Goal: Information Seeking & Learning: Learn about a topic

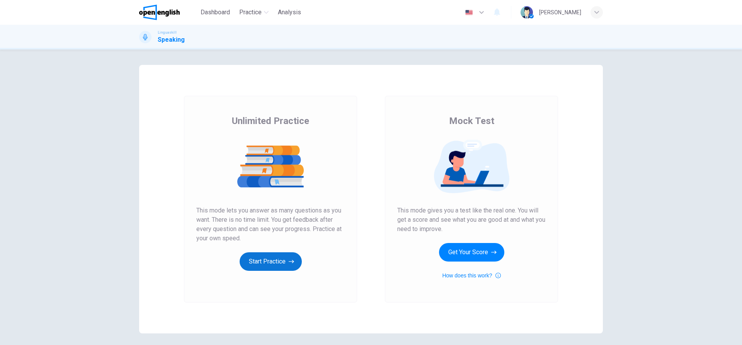
click at [276, 257] on button "Start Practice" at bounding box center [270, 261] width 62 height 19
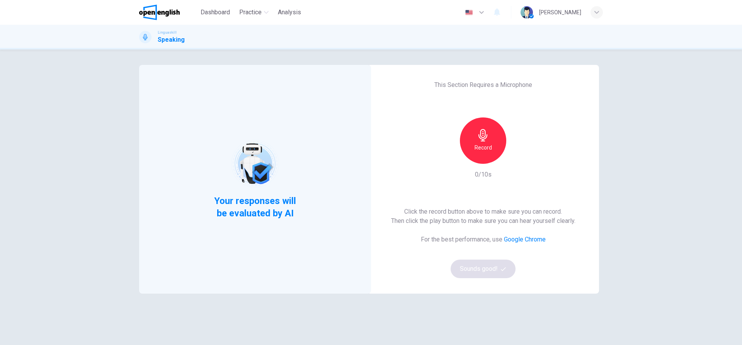
click at [488, 137] on div "Record" at bounding box center [483, 140] width 46 height 46
click at [489, 270] on button "Sounds good!" at bounding box center [482, 269] width 65 height 19
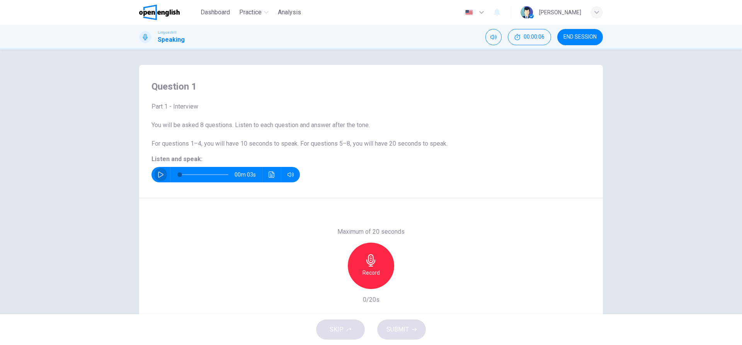
click at [159, 175] on icon "button" at bounding box center [161, 174] width 6 height 6
click at [370, 273] on h6 "Record" at bounding box center [370, 272] width 17 height 9
click at [375, 272] on div "Stop" at bounding box center [371, 266] width 46 height 46
click at [403, 327] on span "SUBMIT" at bounding box center [397, 329] width 22 height 11
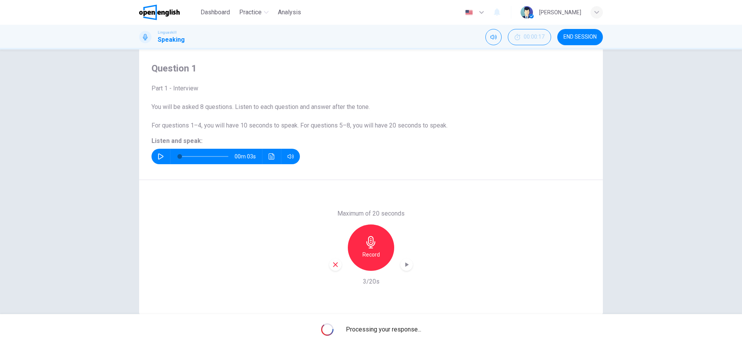
scroll to position [35, 0]
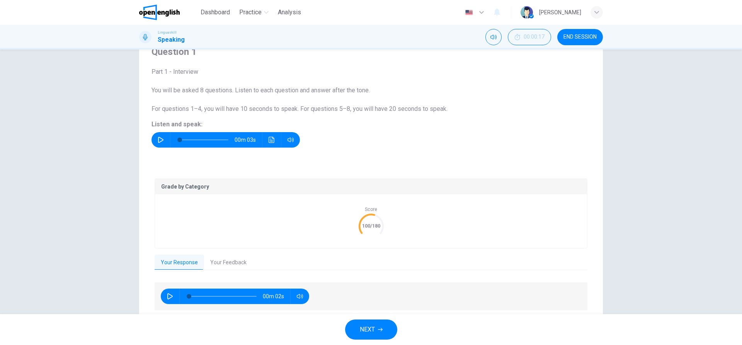
click at [227, 265] on button "Your Feedback" at bounding box center [228, 263] width 49 height 16
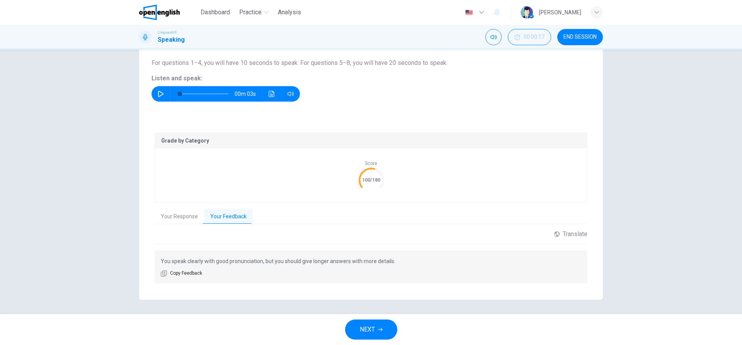
scroll to position [82, 0]
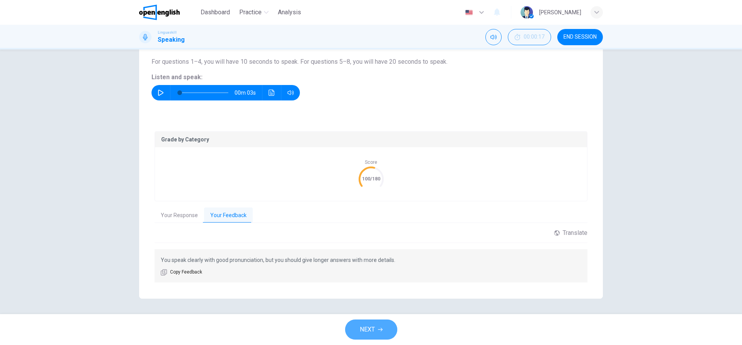
click at [376, 331] on button "NEXT" at bounding box center [371, 329] width 52 height 20
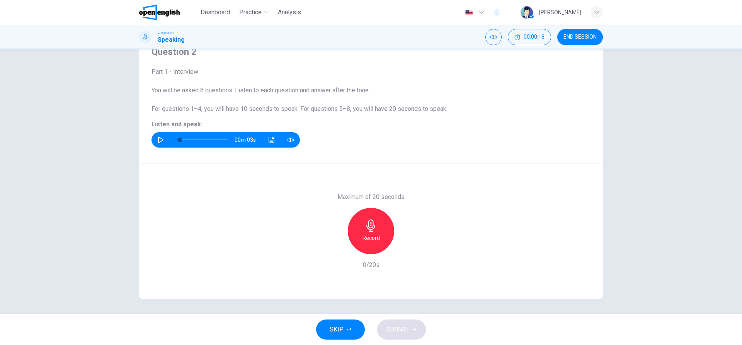
click at [161, 140] on icon "button" at bounding box center [161, 140] width 6 height 6
click at [368, 232] on div "Record" at bounding box center [371, 231] width 46 height 46
click at [375, 235] on div "Stop" at bounding box center [371, 231] width 46 height 46
click at [337, 249] on div "button" at bounding box center [335, 248] width 12 height 12
click at [157, 136] on button "button" at bounding box center [160, 139] width 12 height 15
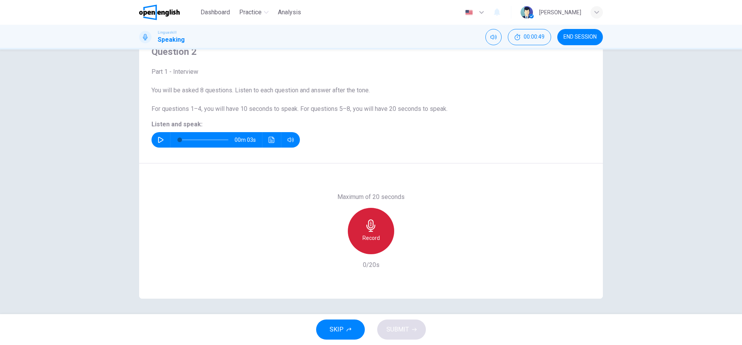
click at [363, 237] on h6 "Record" at bounding box center [370, 237] width 17 height 9
click at [382, 227] on div "Stop" at bounding box center [371, 231] width 46 height 46
click at [332, 246] on icon "button" at bounding box center [335, 247] width 7 height 7
click at [372, 227] on icon "button" at bounding box center [370, 225] width 9 height 12
click at [362, 231] on div "Stop" at bounding box center [371, 231] width 46 height 46
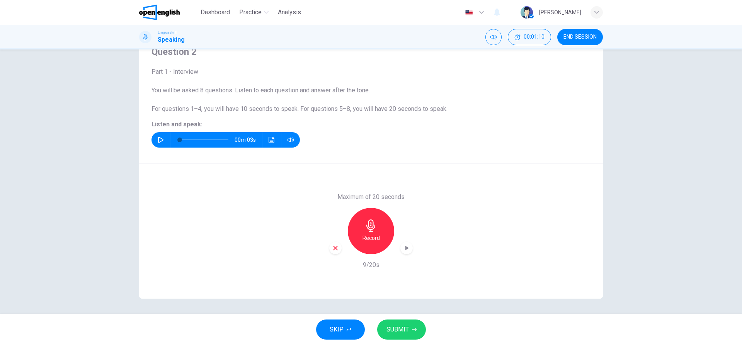
click at [406, 336] on button "SUBMIT" at bounding box center [401, 329] width 49 height 20
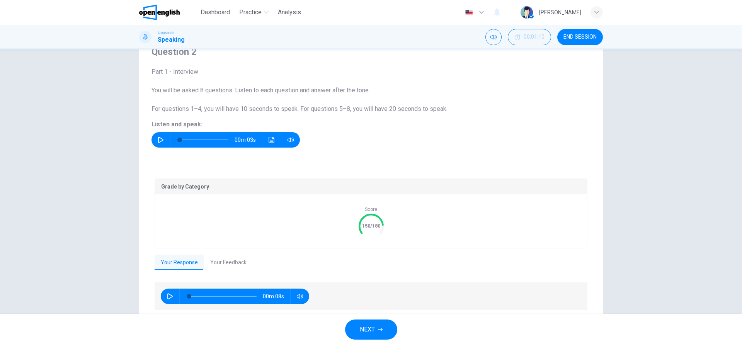
click at [222, 260] on button "Your Feedback" at bounding box center [228, 263] width 49 height 16
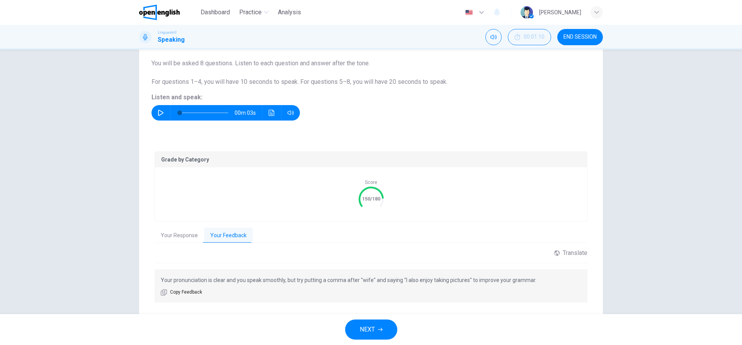
scroll to position [73, 0]
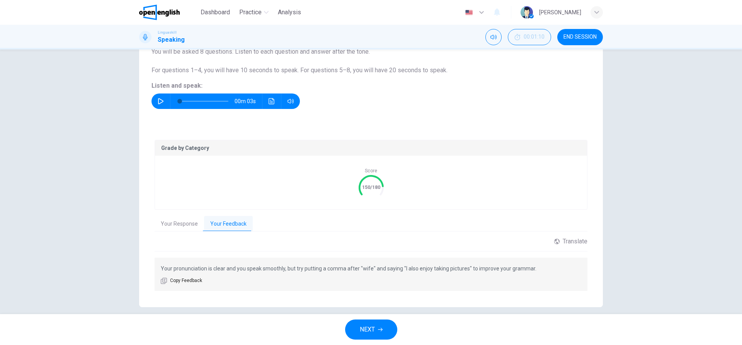
click at [379, 333] on button "NEXT" at bounding box center [371, 329] width 52 height 20
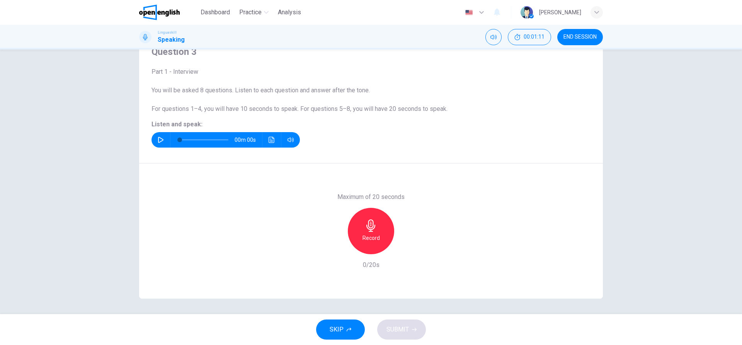
click at [158, 135] on button "button" at bounding box center [160, 139] width 12 height 15
type input "*"
click at [369, 229] on icon "button" at bounding box center [370, 225] width 9 height 12
click at [366, 229] on icon "button" at bounding box center [371, 225] width 12 height 12
click at [351, 325] on button "SKIP" at bounding box center [340, 329] width 49 height 20
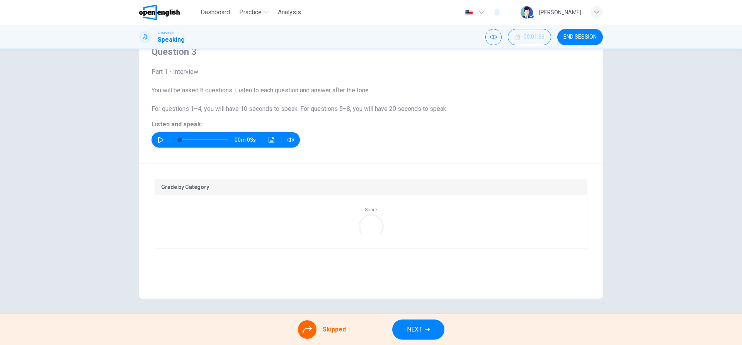
click at [310, 331] on icon at bounding box center [306, 329] width 9 height 9
click at [357, 198] on div "Score" at bounding box center [371, 222] width 432 height 54
click at [419, 327] on span "NEXT" at bounding box center [414, 329] width 15 height 11
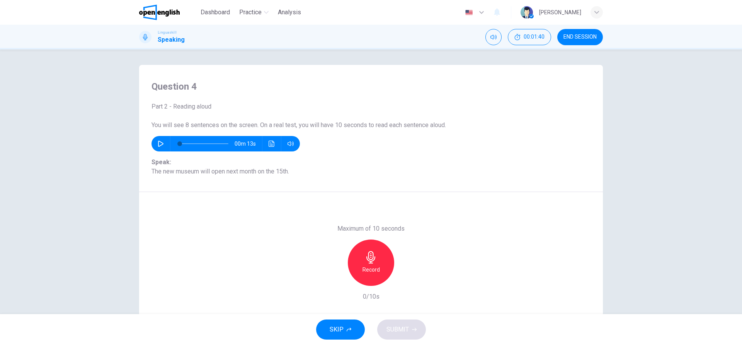
click at [156, 140] on button "button" at bounding box center [160, 143] width 12 height 15
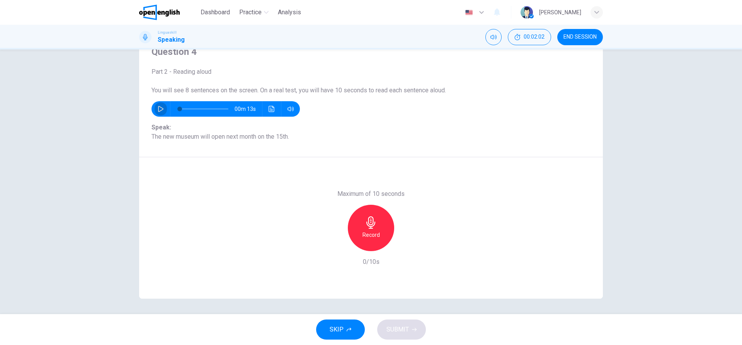
click at [158, 110] on icon "button" at bounding box center [161, 109] width 6 height 6
type input "*"
click at [373, 232] on h6 "Record" at bounding box center [370, 234] width 17 height 9
click at [365, 240] on div "Stop" at bounding box center [371, 228] width 46 height 46
click at [387, 327] on span "SUBMIT" at bounding box center [397, 329] width 22 height 11
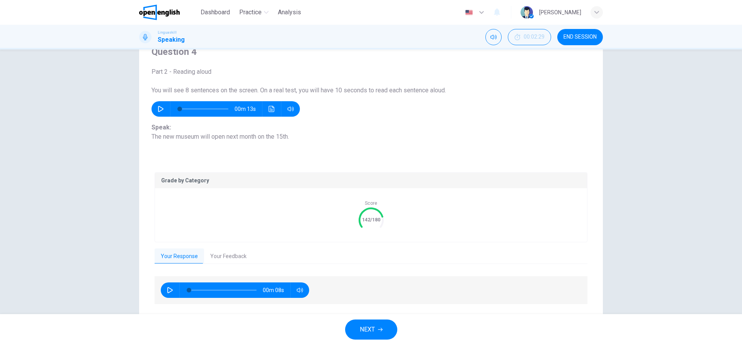
click at [232, 256] on button "Your Feedback" at bounding box center [228, 256] width 49 height 16
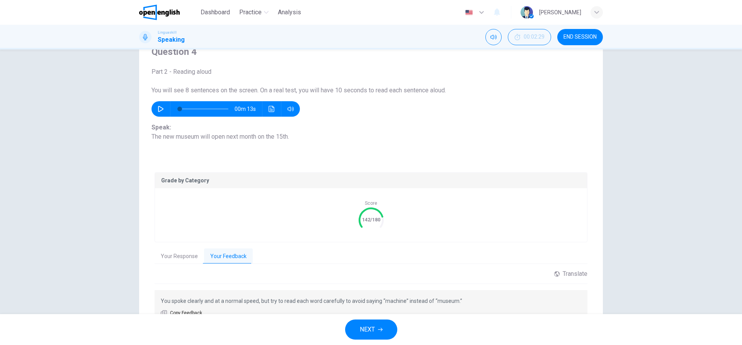
scroll to position [73, 0]
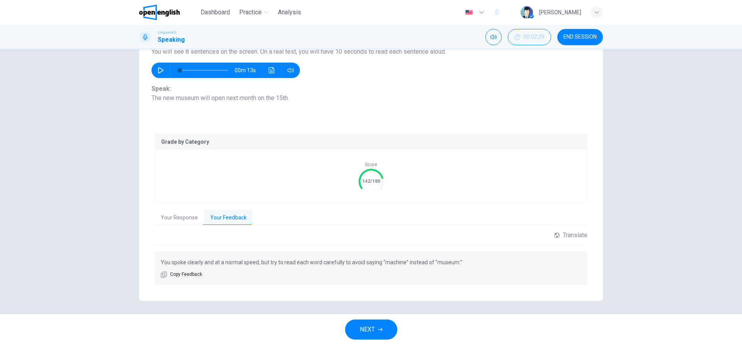
drag, startPoint x: 292, startPoint y: 262, endPoint x: 344, endPoint y: 262, distance: 52.1
click at [344, 262] on p "You spoke clearly and at a normal speed, but try to read each word carefully to…" at bounding box center [371, 262] width 420 height 9
click at [372, 333] on span "NEXT" at bounding box center [367, 329] width 15 height 11
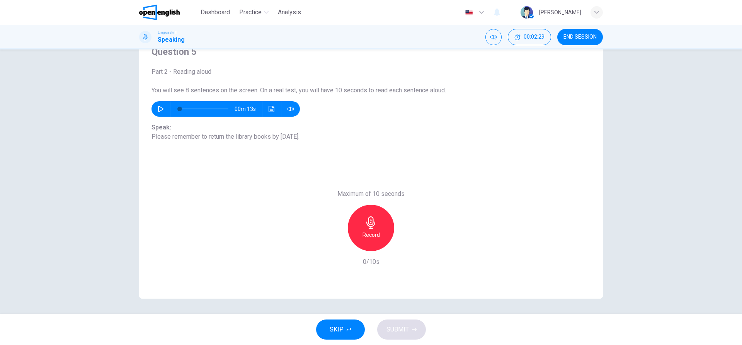
scroll to position [35, 0]
click at [367, 226] on icon "button" at bounding box center [370, 222] width 9 height 12
click at [366, 225] on icon "button" at bounding box center [370, 222] width 9 height 12
click at [334, 244] on icon "button" at bounding box center [335, 245] width 5 height 5
click at [366, 229] on div "Record" at bounding box center [371, 228] width 46 height 46
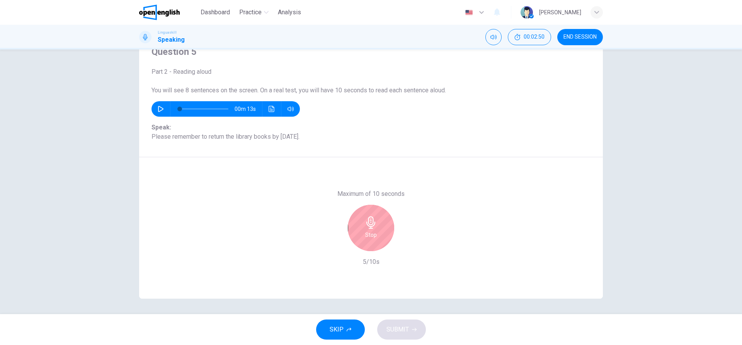
click at [360, 234] on div "Stop" at bounding box center [371, 228] width 46 height 46
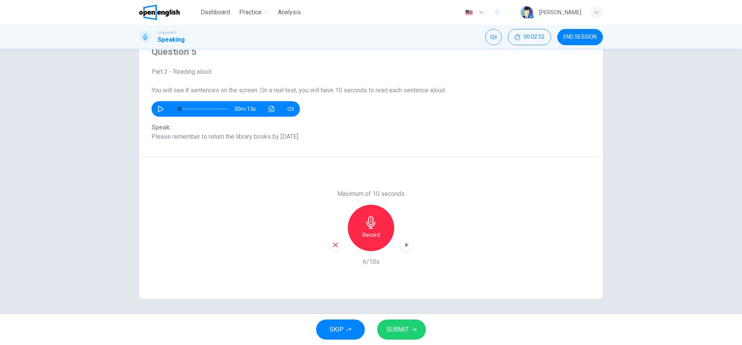
click at [398, 328] on span "SUBMIT" at bounding box center [397, 329] width 22 height 11
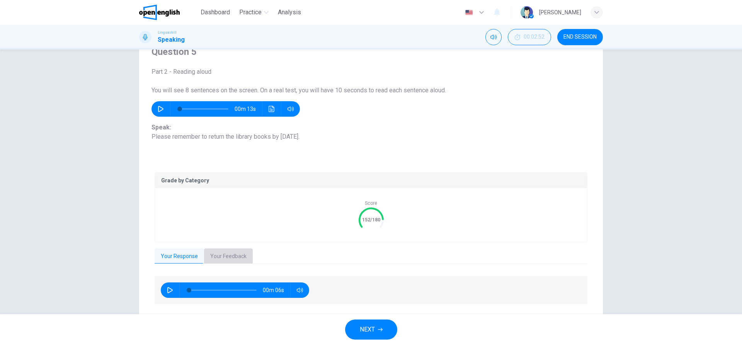
click at [226, 256] on button "Your Feedback" at bounding box center [228, 256] width 49 height 16
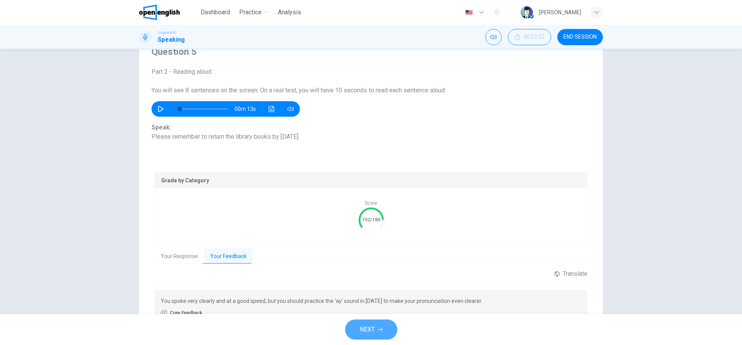
click at [383, 331] on button "NEXT" at bounding box center [371, 329] width 52 height 20
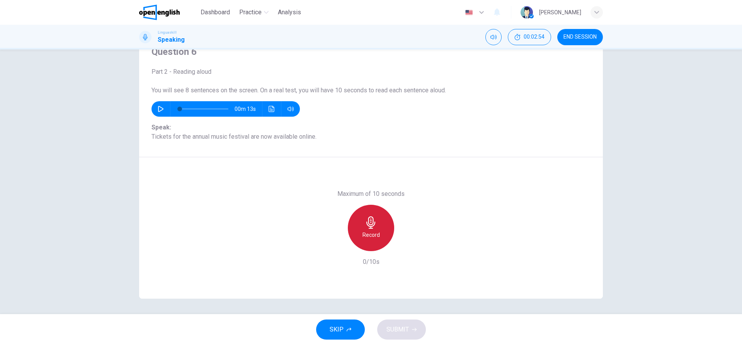
click at [359, 232] on div "Record" at bounding box center [371, 228] width 46 height 46
click at [372, 237] on h6 "Stop" at bounding box center [371, 234] width 12 height 9
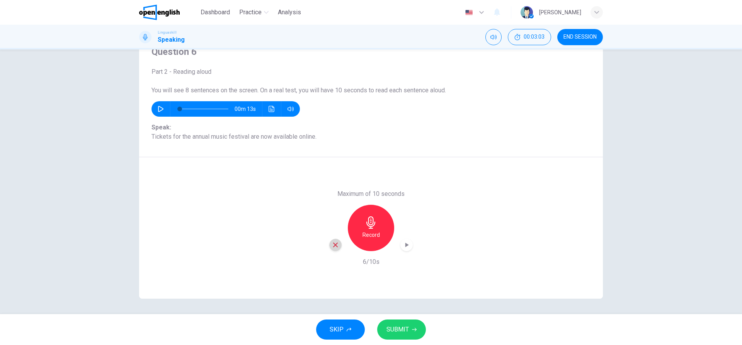
click at [332, 243] on icon "button" at bounding box center [335, 244] width 7 height 7
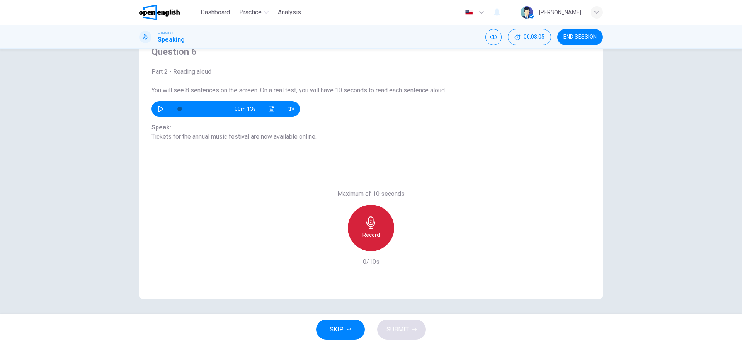
click at [376, 238] on h6 "Record" at bounding box center [370, 234] width 17 height 9
click at [373, 239] on h6 "Stop" at bounding box center [371, 234] width 12 height 9
click at [395, 328] on span "SUBMIT" at bounding box center [397, 329] width 22 height 11
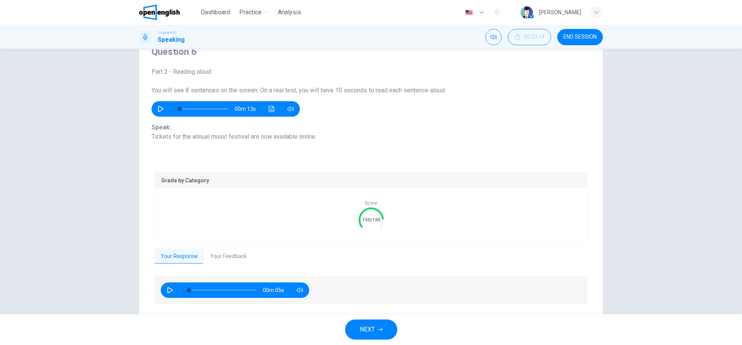
click at [224, 257] on button "Your Feedback" at bounding box center [228, 256] width 49 height 16
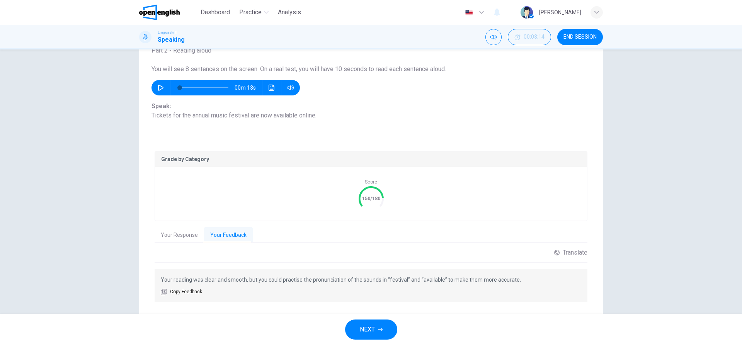
scroll to position [76, 0]
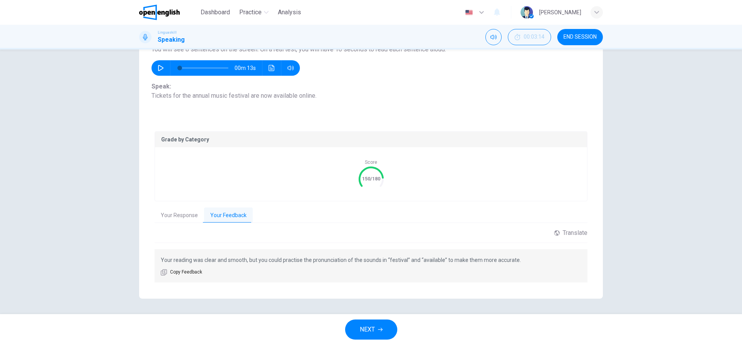
click at [375, 325] on button "NEXT" at bounding box center [371, 329] width 52 height 20
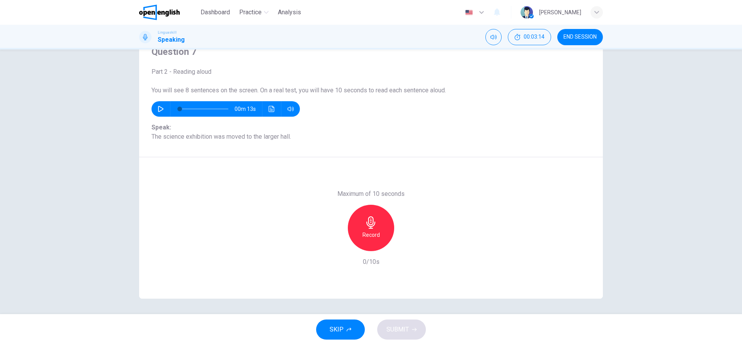
scroll to position [35, 0]
click at [367, 227] on icon "button" at bounding box center [371, 222] width 12 height 12
click at [370, 229] on div "Stop" at bounding box center [371, 228] width 46 height 46
click at [333, 244] on icon "button" at bounding box center [335, 245] width 5 height 5
click at [373, 234] on h6 "Record" at bounding box center [370, 234] width 17 height 9
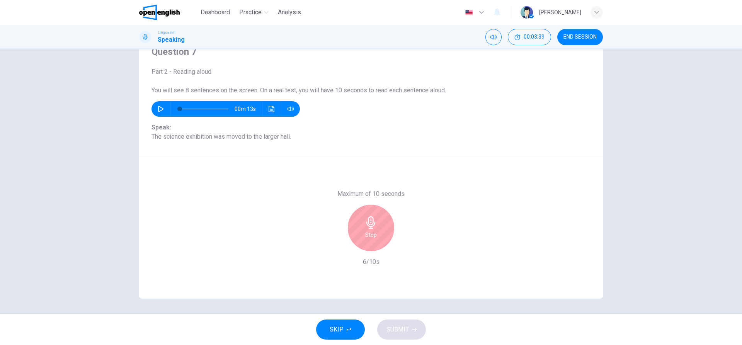
click at [367, 237] on h6 "Stop" at bounding box center [371, 234] width 12 height 9
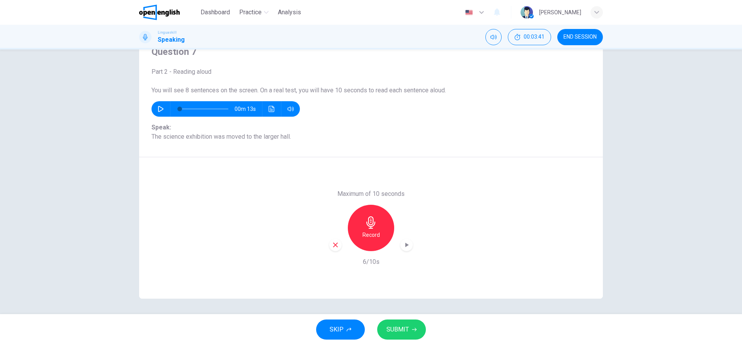
click at [393, 325] on span "SUBMIT" at bounding box center [397, 329] width 22 height 11
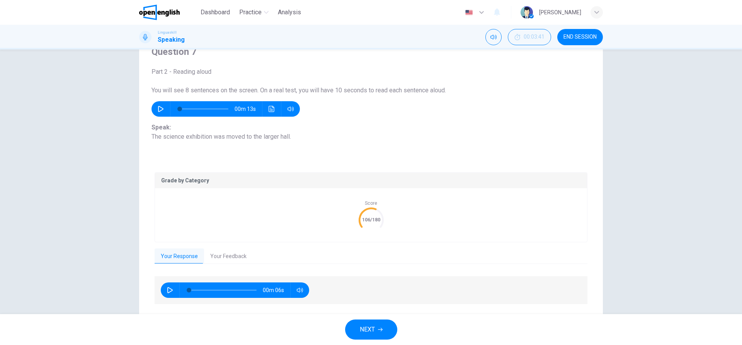
click at [234, 254] on button "Your Feedback" at bounding box center [228, 256] width 49 height 16
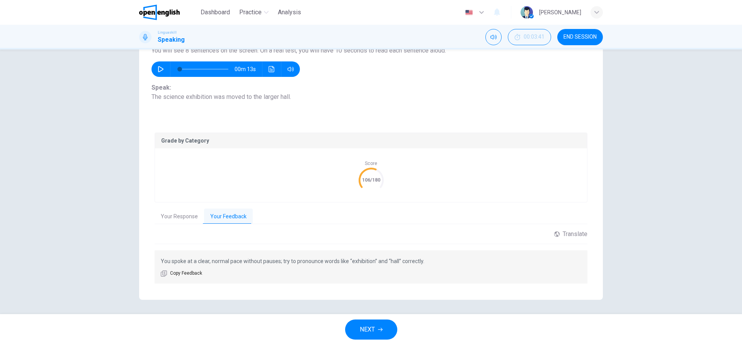
scroll to position [76, 0]
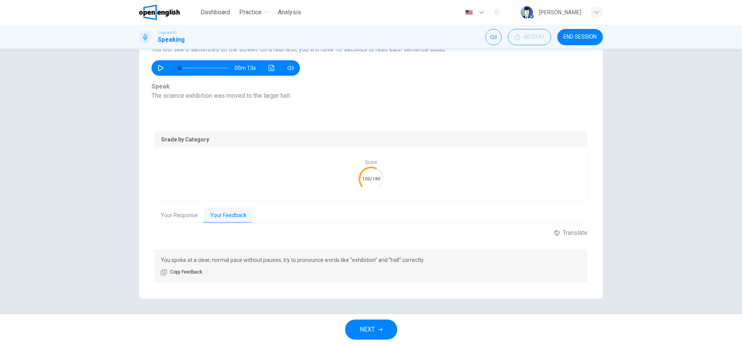
click at [382, 331] on icon "button" at bounding box center [380, 329] width 5 height 5
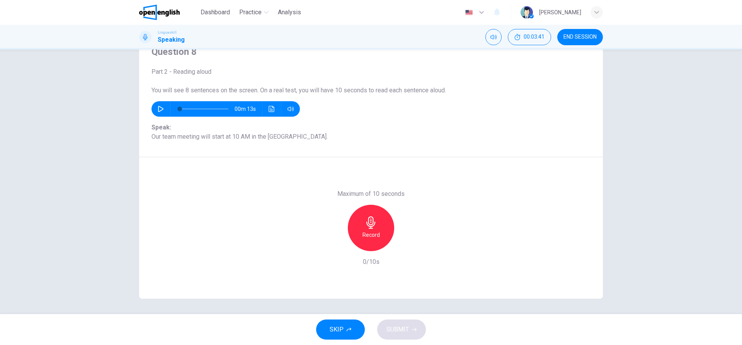
scroll to position [35, 0]
click at [364, 232] on h6 "Record" at bounding box center [370, 234] width 17 height 9
click at [376, 228] on div "Stop" at bounding box center [371, 228] width 46 height 46
click at [411, 333] on button "SUBMIT" at bounding box center [401, 329] width 49 height 20
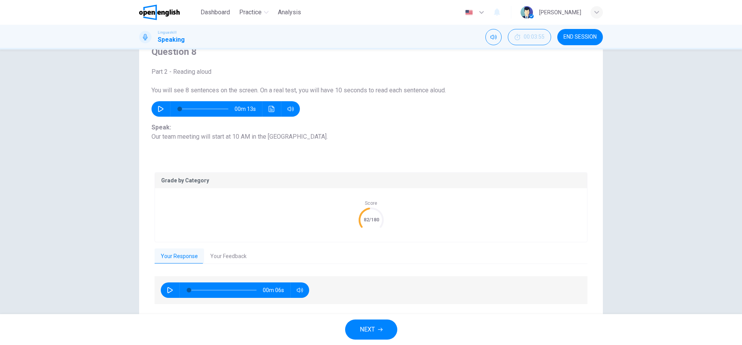
click at [232, 258] on button "Your Feedback" at bounding box center [228, 256] width 49 height 16
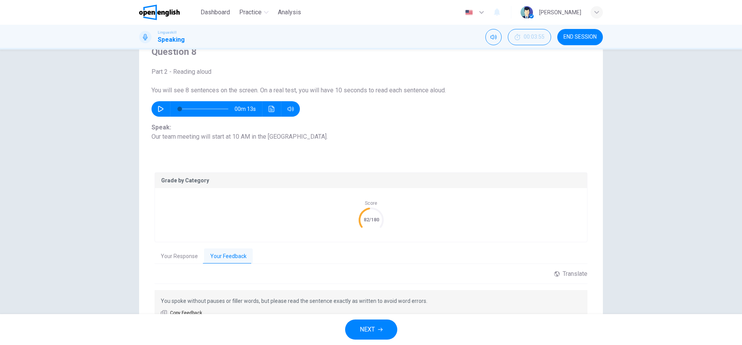
scroll to position [73, 0]
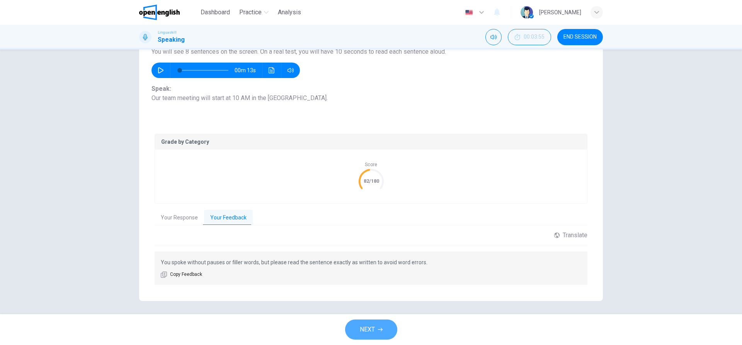
click at [370, 330] on span "NEXT" at bounding box center [367, 329] width 15 height 11
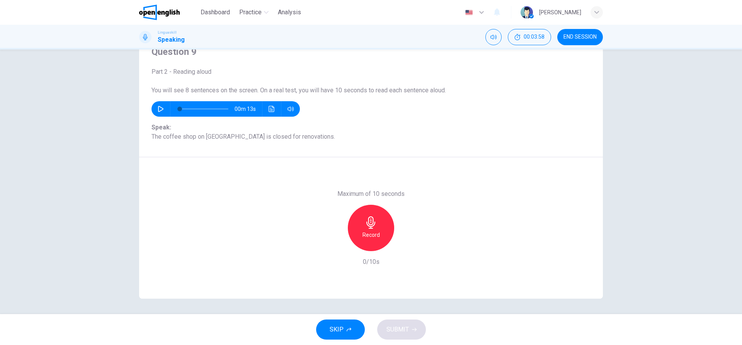
click at [376, 231] on h6 "Record" at bounding box center [370, 234] width 17 height 9
click at [369, 233] on h6 "Stop" at bounding box center [371, 234] width 12 height 9
click at [396, 333] on span "SUBMIT" at bounding box center [397, 329] width 22 height 11
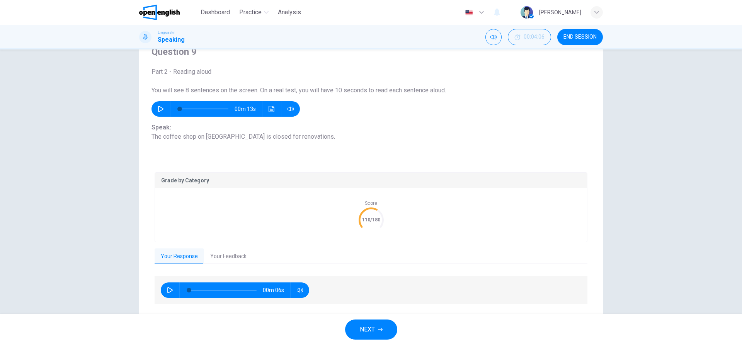
click at [234, 253] on button "Your Feedback" at bounding box center [228, 256] width 49 height 16
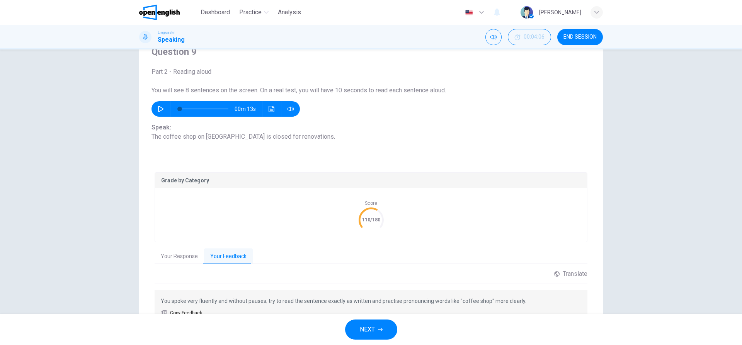
drag, startPoint x: 305, startPoint y: 302, endPoint x: 392, endPoint y: 306, distance: 87.0
click at [358, 303] on p "You spoke very fluently and without pauses; try to read the sentence exactly as…" at bounding box center [371, 300] width 420 height 9
click at [371, 329] on span "NEXT" at bounding box center [367, 329] width 15 height 11
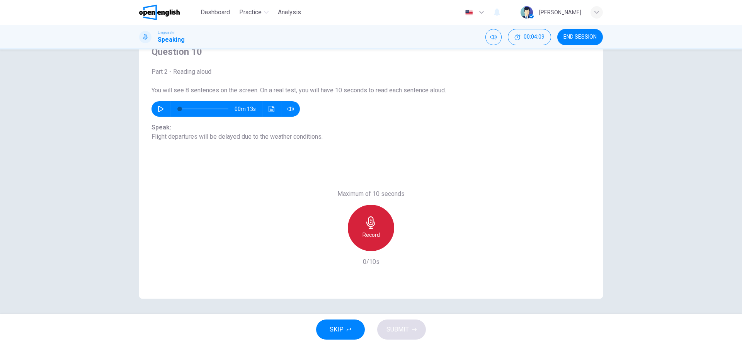
click at [369, 230] on div "Record" at bounding box center [371, 228] width 46 height 46
click at [373, 231] on h6 "Stop" at bounding box center [371, 234] width 12 height 9
click at [402, 332] on span "SUBMIT" at bounding box center [397, 329] width 22 height 11
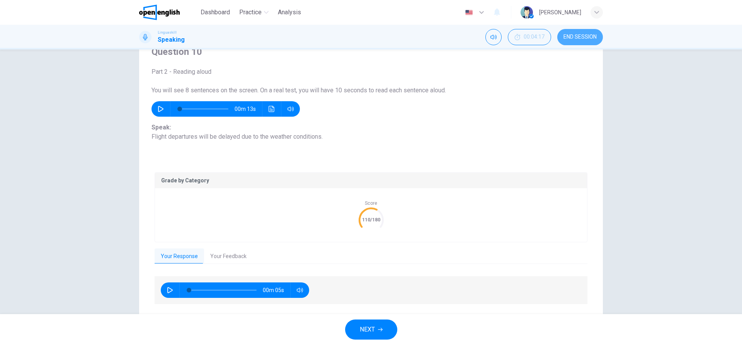
click at [591, 39] on span "END SESSION" at bounding box center [579, 37] width 33 height 6
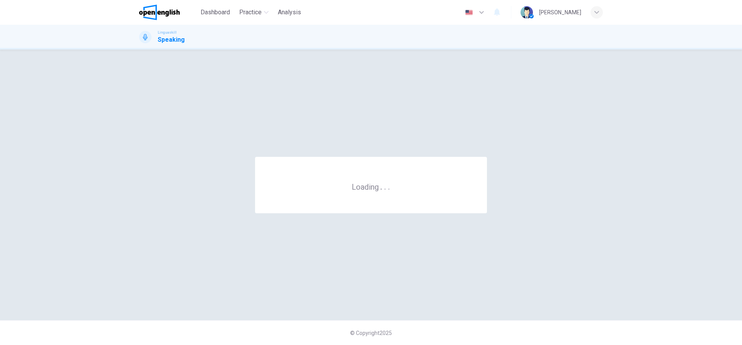
scroll to position [0, 0]
